Goal: Task Accomplishment & Management: Manage account settings

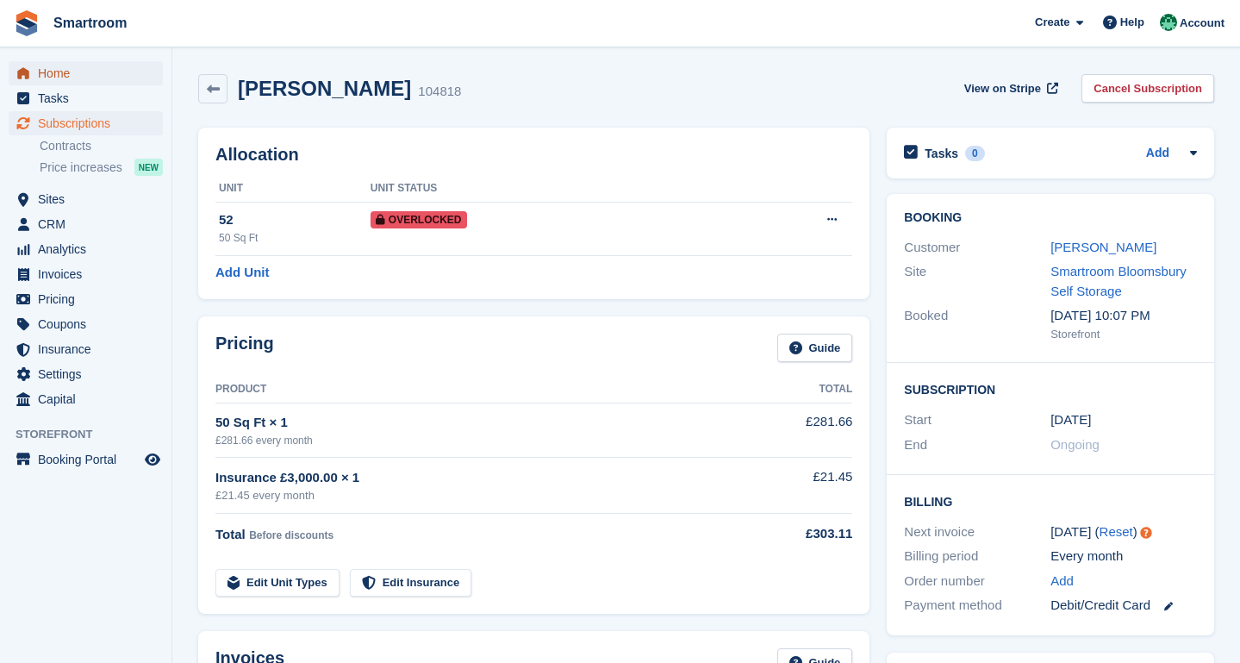
click at [81, 79] on span "Home" at bounding box center [89, 73] width 103 height 24
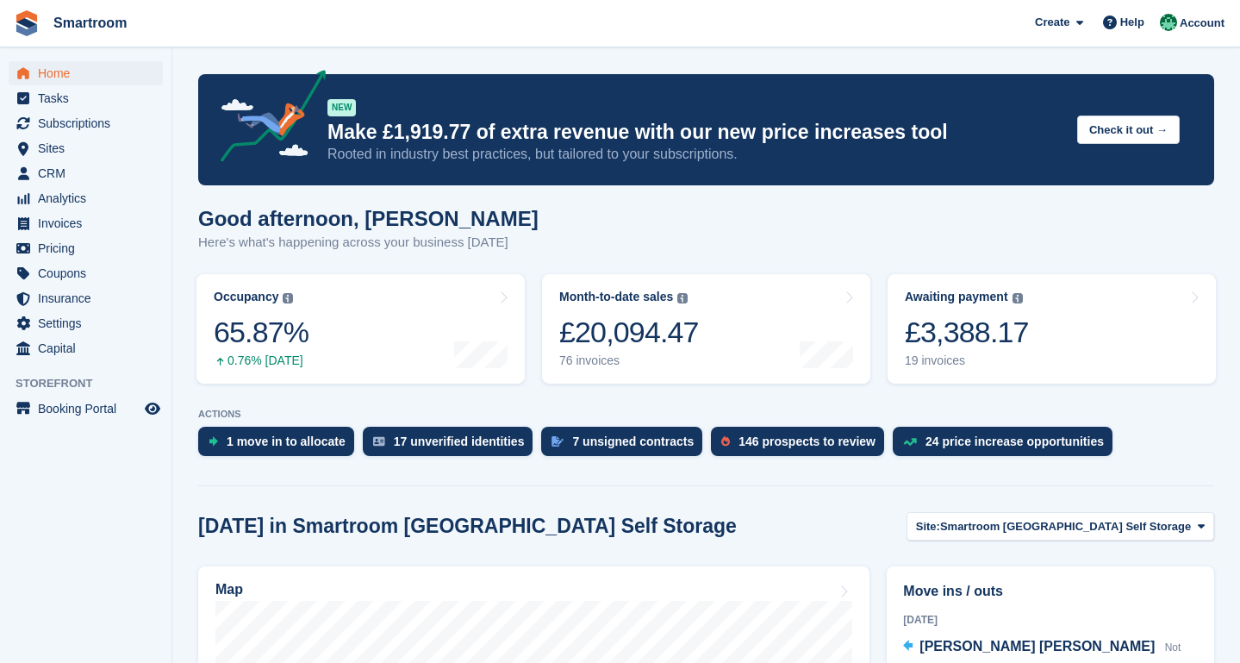
scroll to position [415, 0]
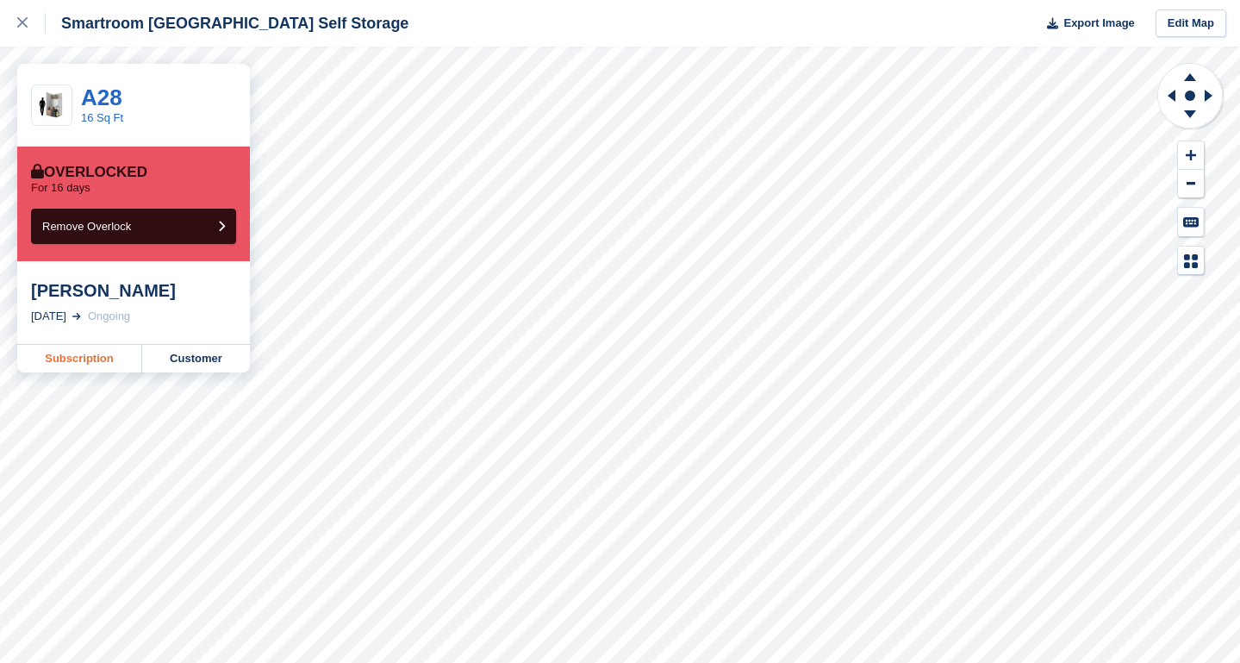
click at [84, 360] on link "Subscription" at bounding box center [79, 359] width 125 height 28
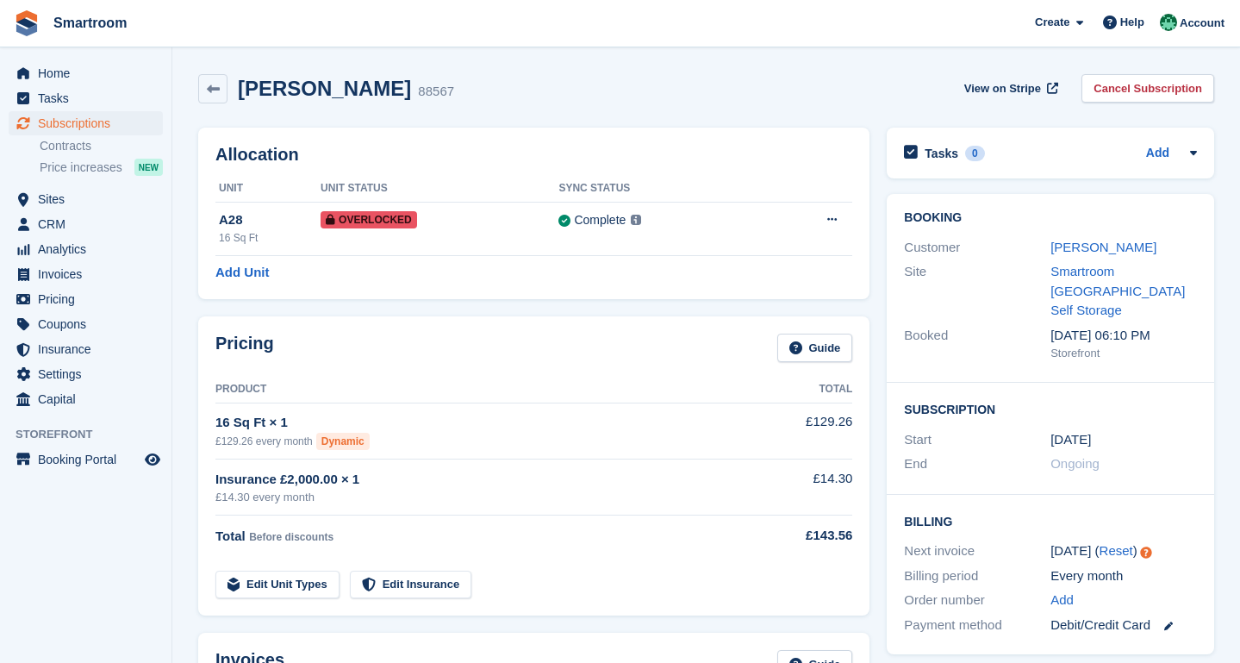
click at [1083, 256] on div "Will Graham" at bounding box center [1124, 248] width 147 height 20
click at [1095, 248] on link "Will Graham" at bounding box center [1104, 247] width 106 height 15
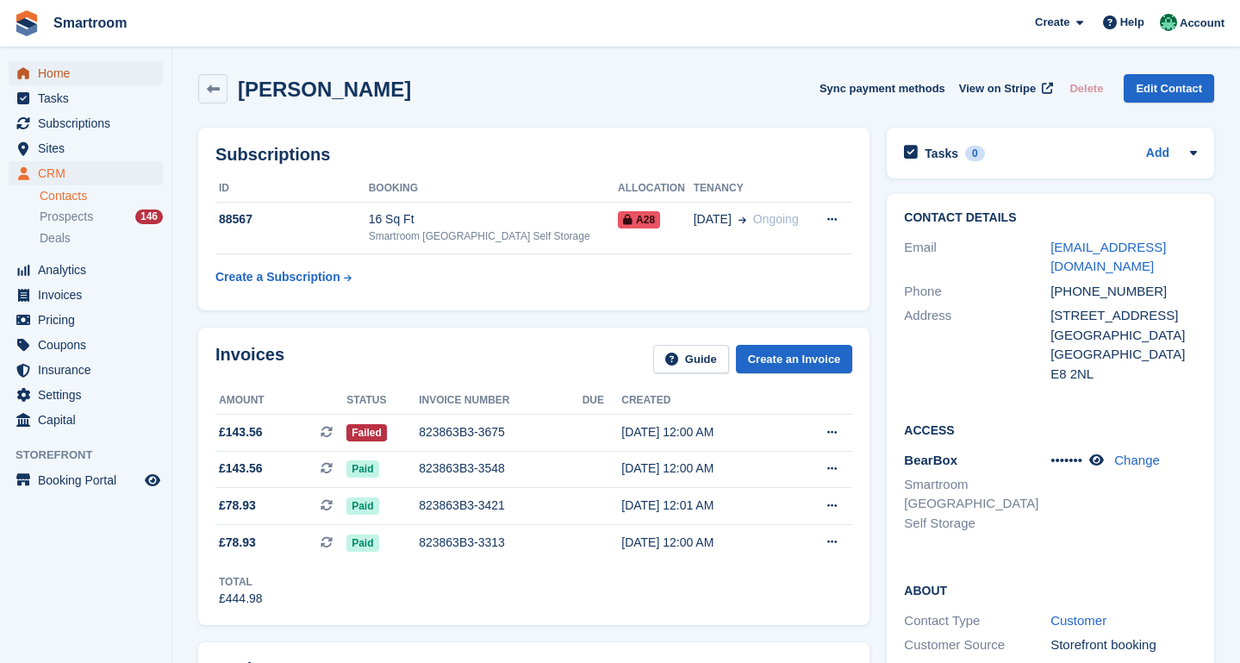
click at [65, 72] on span "Home" at bounding box center [89, 73] width 103 height 24
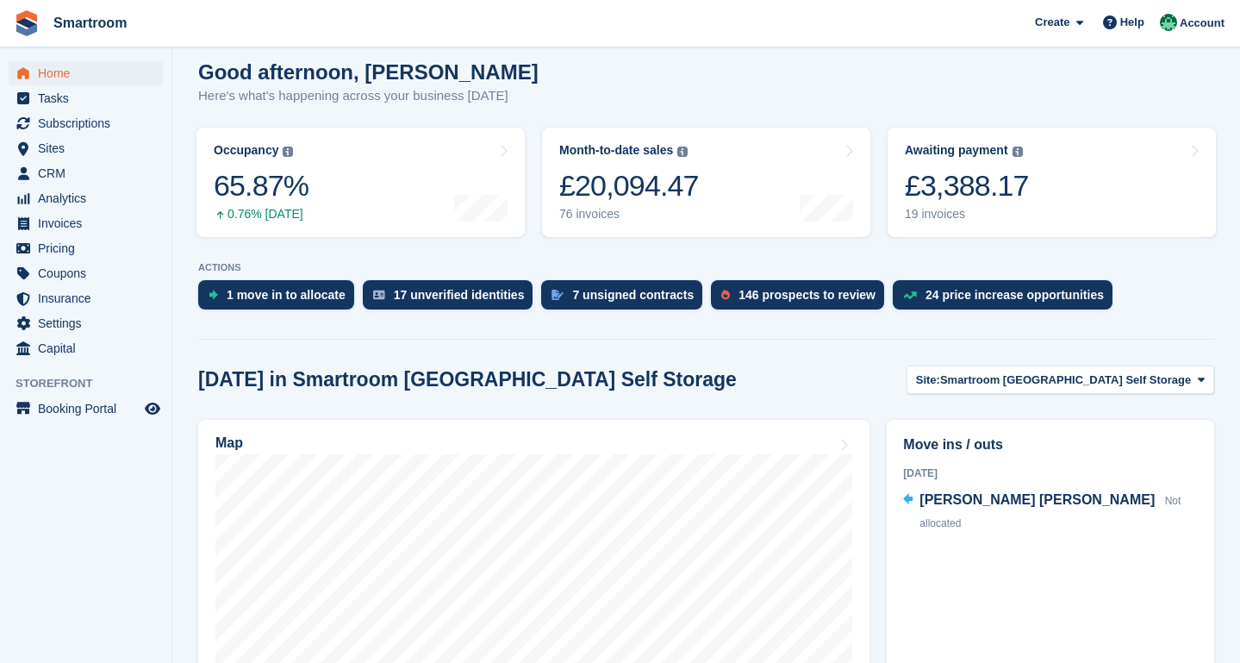
scroll to position [164, 0]
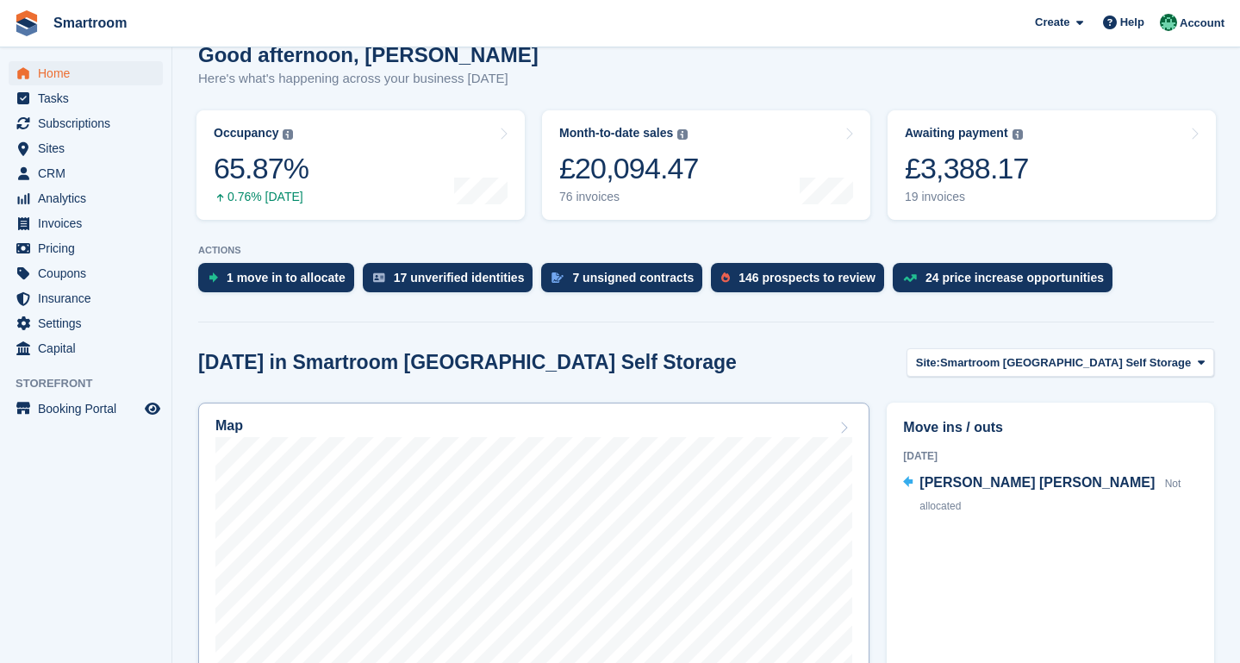
click at [662, 417] on link "Map" at bounding box center [533, 626] width 671 height 448
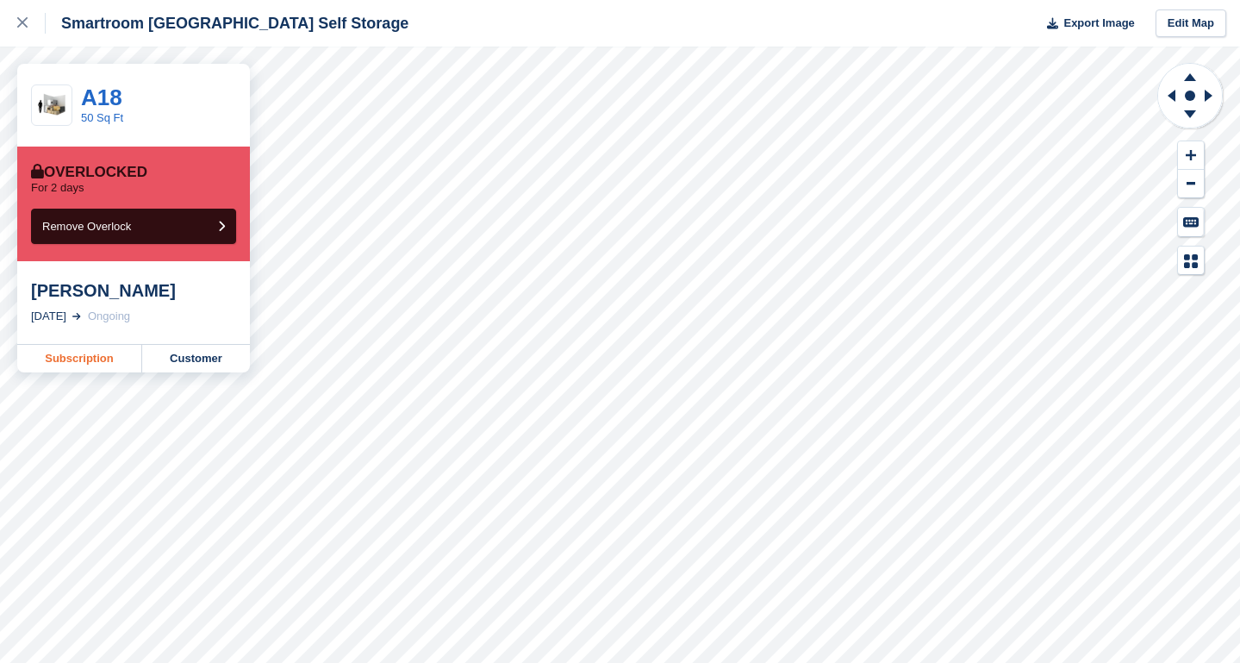
click at [75, 356] on link "Subscription" at bounding box center [79, 359] width 125 height 28
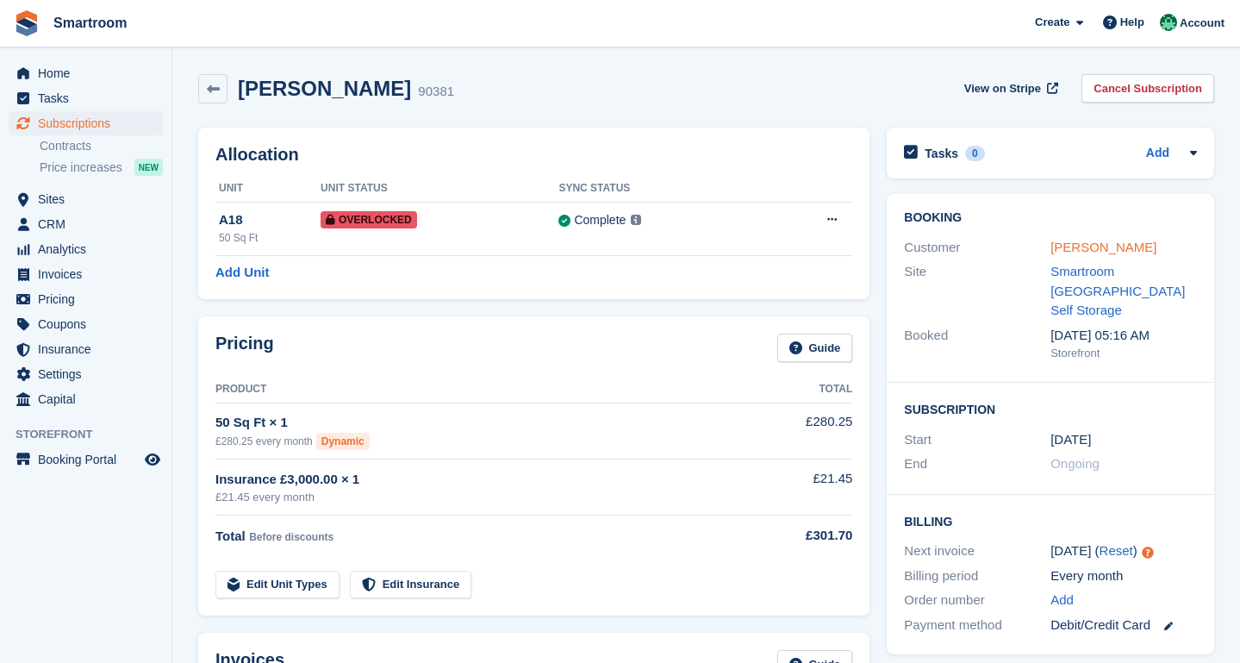
click at [1112, 243] on link "[PERSON_NAME]" at bounding box center [1104, 247] width 106 height 15
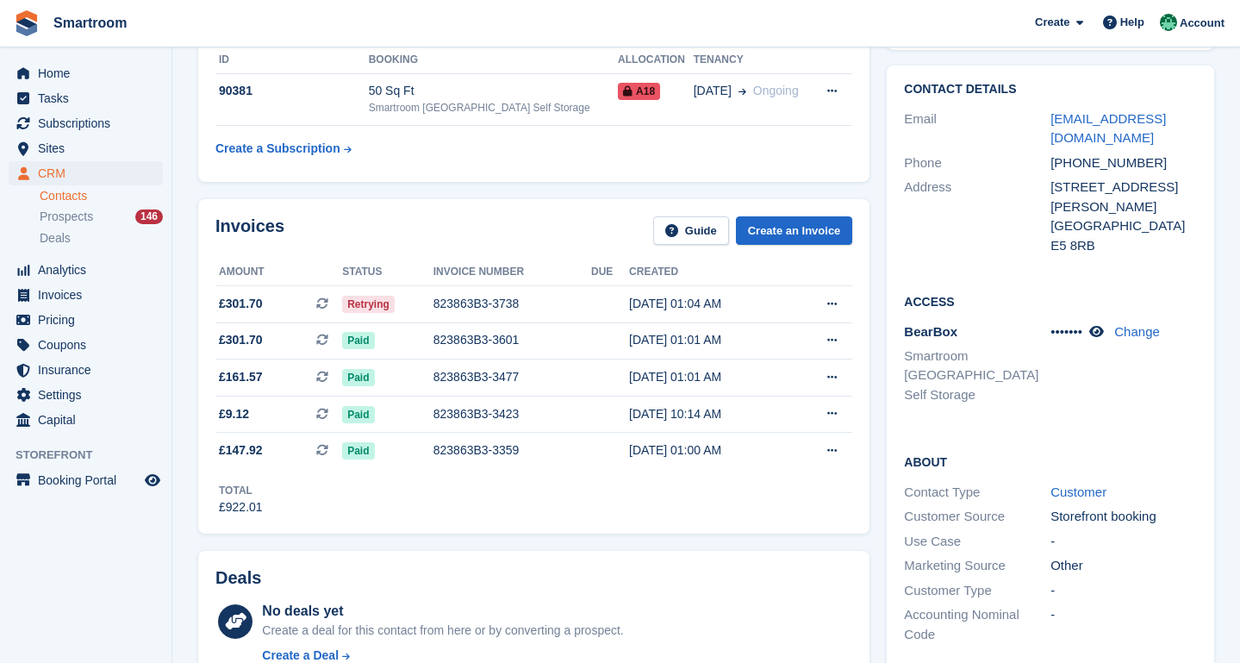
scroll to position [134, 0]
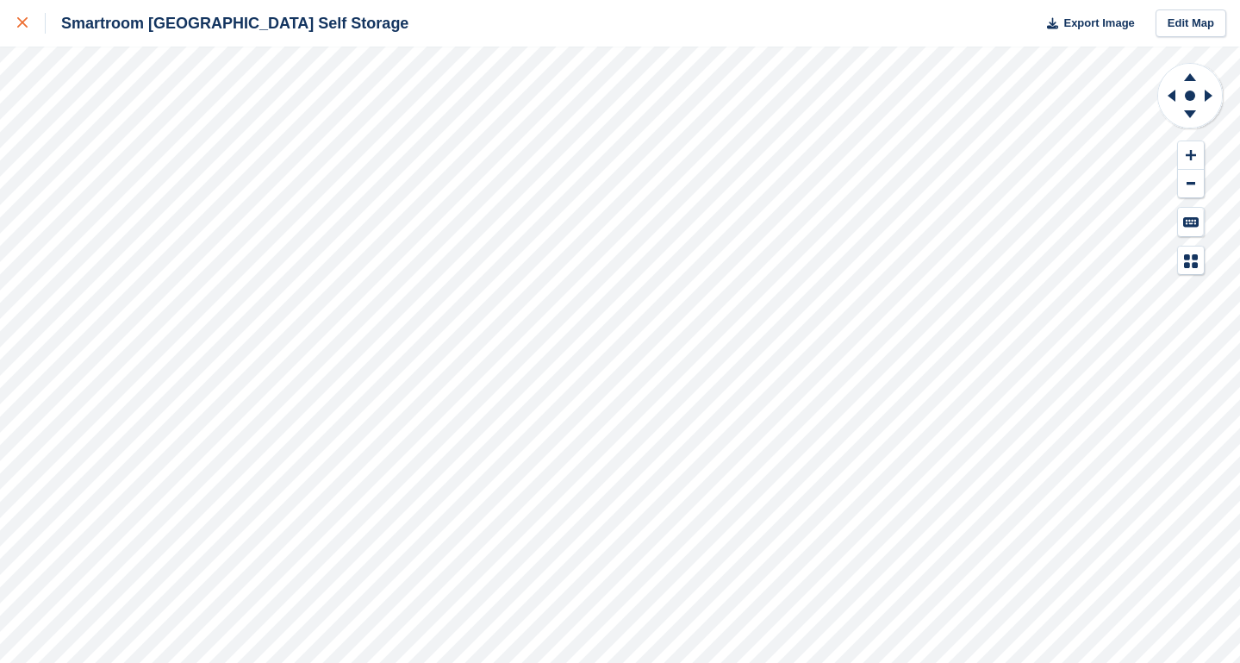
click at [22, 22] on icon at bounding box center [22, 22] width 10 height 10
